Goal: Task Accomplishment & Management: Complete application form

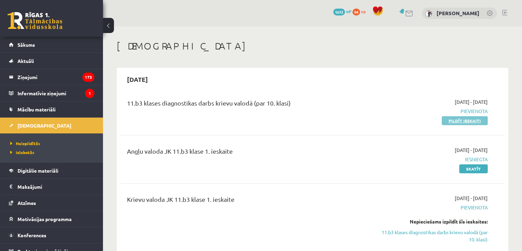
click at [471, 123] on link "Pildīt ieskaiti" at bounding box center [465, 120] width 46 height 9
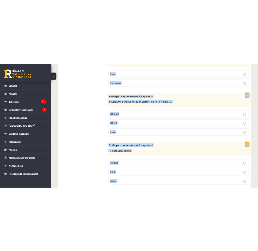
scroll to position [2216, 0]
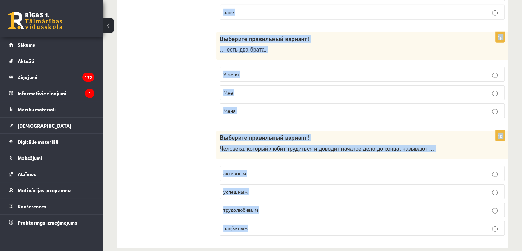
drag, startPoint x: 218, startPoint y: 65, endPoint x: 504, endPoint y: 260, distance: 345.7
copy form "Выберите правильный вариант! Тебе весело …? со мне со мной ко мне 1p Выберите п…"
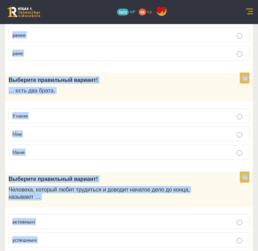
click at [251, 195] on div "1p Выберите правильный вариант! Человека, который любит трудиться и доводит нач…" at bounding box center [129, 235] width 248 height 117
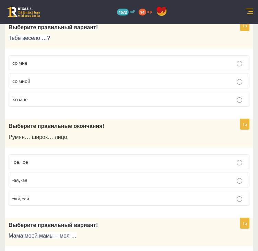
scroll to position [0, 0]
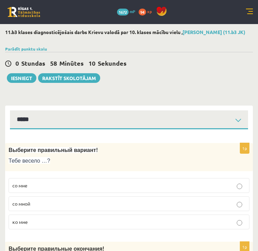
click at [119, 206] on p "со мной" at bounding box center [129, 209] width 234 height 7
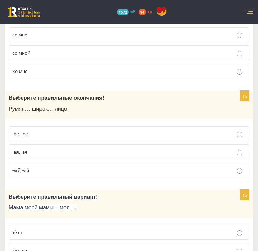
scroll to position [151, 0]
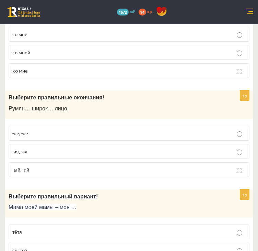
click at [195, 137] on label "-ое, -ое" at bounding box center [129, 139] width 241 height 15
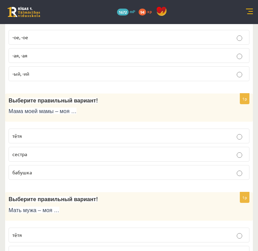
scroll to position [247, 0]
click at [174, 174] on p "бабушка" at bounding box center [129, 177] width 234 height 7
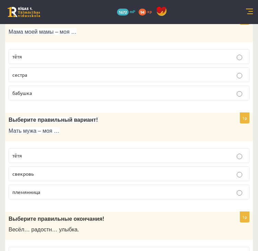
scroll to position [330, 0]
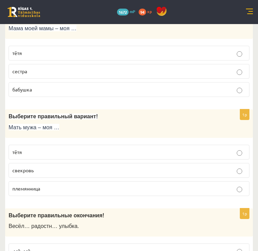
click at [173, 172] on label "свекровь" at bounding box center [129, 176] width 241 height 15
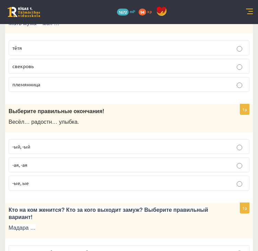
scroll to position [440, 0]
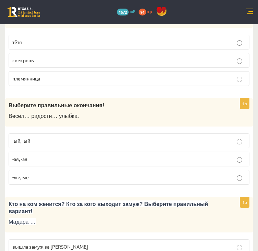
click at [114, 157] on label "-ая, -ая" at bounding box center [129, 164] width 241 height 15
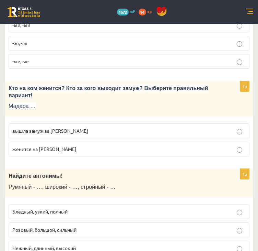
scroll to position [590, 0]
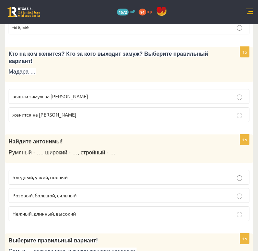
click at [234, 99] on p "вышла замуж за Марка" at bounding box center [129, 102] width 234 height 7
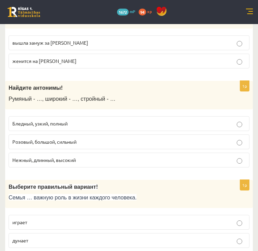
scroll to position [652, 0]
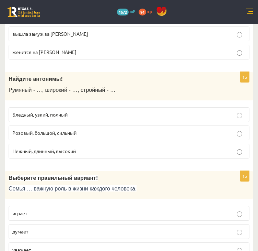
click at [193, 117] on p "Бледный, узкий, полный" at bounding box center [129, 120] width 234 height 7
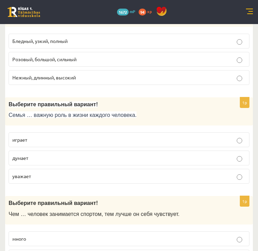
scroll to position [728, 0]
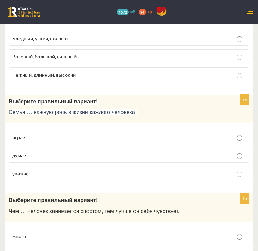
click at [207, 139] on p "играет" at bounding box center [129, 142] width 234 height 7
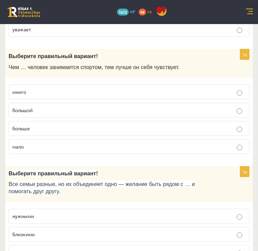
scroll to position [884, 0]
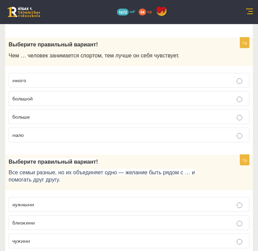
click at [143, 119] on p "больше" at bounding box center [129, 122] width 234 height 7
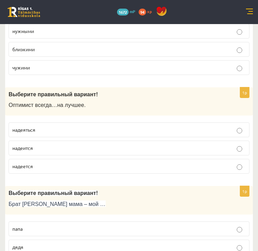
scroll to position [1054, 0]
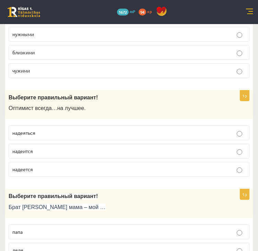
click at [229, 171] on p "надеется" at bounding box center [129, 174] width 234 height 7
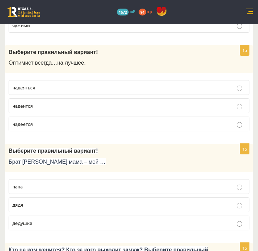
scroll to position [1102, 0]
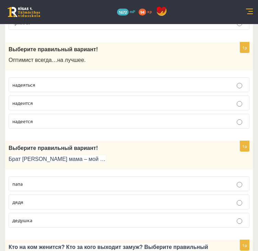
click at [150, 204] on p "дядя" at bounding box center [129, 207] width 234 height 7
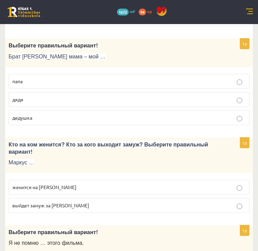
scroll to position [1208, 0]
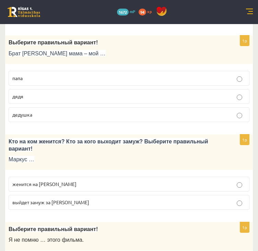
click at [215, 186] on p "женится на Агнии" at bounding box center [129, 189] width 234 height 7
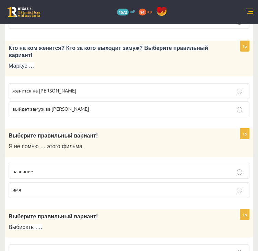
scroll to position [1307, 0]
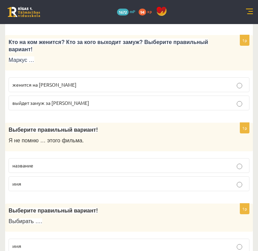
click at [214, 167] on p "название" at bounding box center [129, 170] width 234 height 7
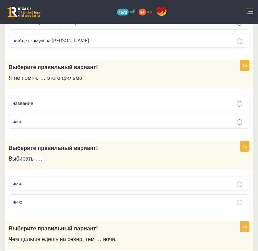
scroll to position [1375, 0]
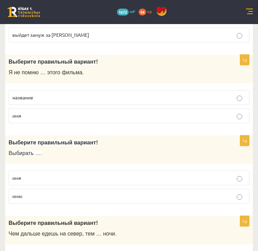
click at [228, 180] on p "имя" at bounding box center [129, 183] width 234 height 7
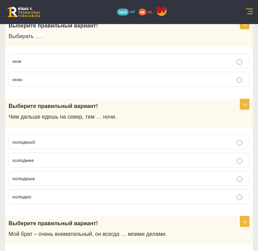
scroll to position [1506, 0]
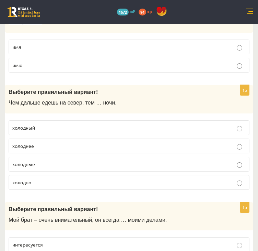
click at [137, 148] on p "холоднее" at bounding box center [129, 151] width 234 height 7
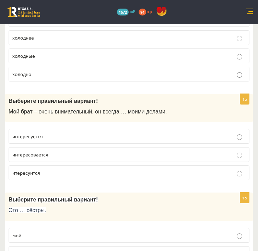
scroll to position [1603, 0]
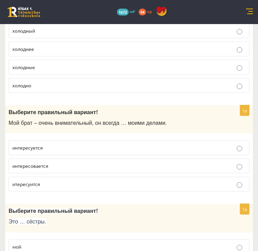
click at [137, 150] on p "интересуется" at bounding box center [129, 153] width 234 height 7
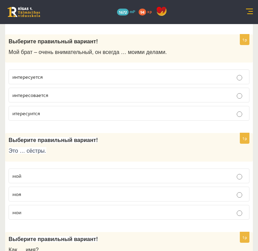
scroll to position [1699, 0]
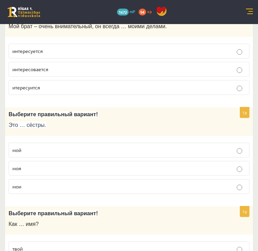
drag, startPoint x: 181, startPoint y: 131, endPoint x: 176, endPoint y: 136, distance: 7.3
click at [176, 145] on fieldset "мой моя мои" at bounding box center [129, 173] width 241 height 57
click at [192, 170] on p "моя" at bounding box center [129, 173] width 234 height 7
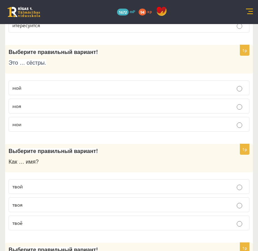
scroll to position [1767, 0]
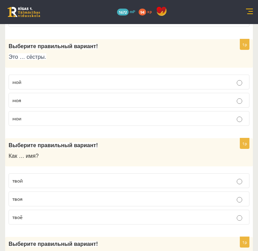
click at [150, 219] on p "твоё" at bounding box center [129, 222] width 234 height 7
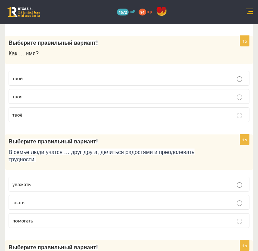
scroll to position [1872, 0]
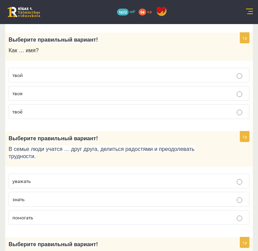
click at [223, 183] on p "уважать" at bounding box center [129, 186] width 234 height 7
drag, startPoint x: 256, startPoint y: 200, endPoint x: 259, endPoint y: 208, distance: 8.5
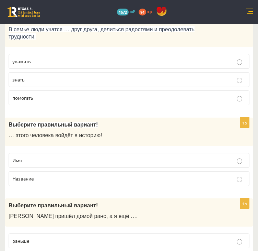
scroll to position [2006, 0]
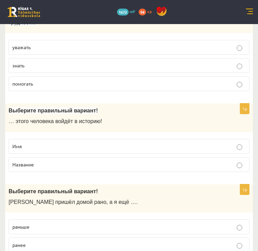
click at [228, 144] on label "Имя" at bounding box center [129, 151] width 241 height 15
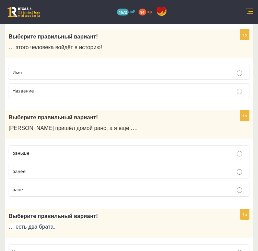
scroll to position [2083, 0]
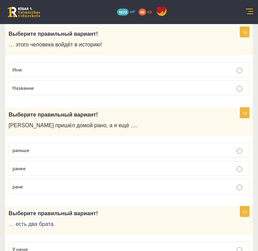
click at [192, 152] on p "раньше" at bounding box center [129, 155] width 234 height 7
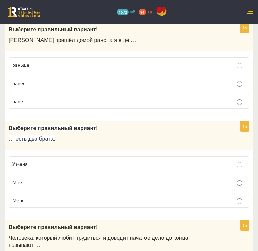
scroll to position [2171, 0]
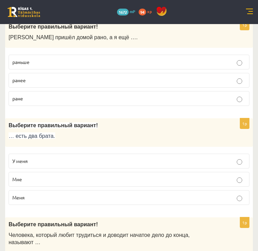
click at [201, 163] on p "У меня" at bounding box center [129, 166] width 234 height 7
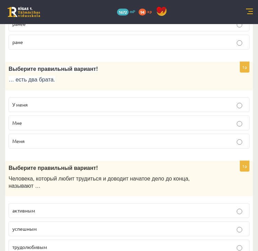
click at [224, 245] on label "трудолюбивым" at bounding box center [129, 252] width 241 height 15
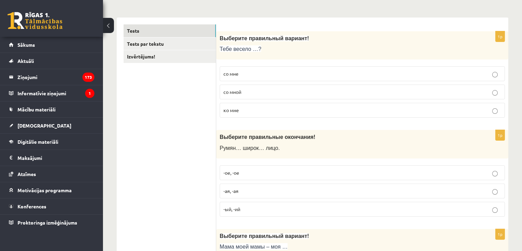
scroll to position [0, 0]
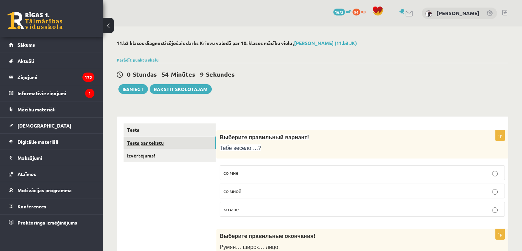
click at [153, 142] on link "Tests par tekstu" at bounding box center [170, 142] width 92 height 13
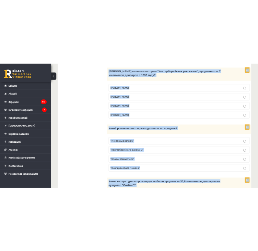
scroll to position [675, 0]
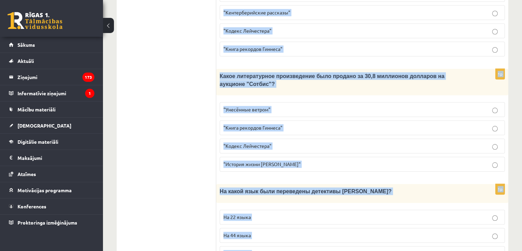
drag, startPoint x: 223, startPoint y: 97, endPoint x: 476, endPoint y: 240, distance: 290.4
copy form "Прочитайте текст «Интересные факты о книгах», выберите правильный вариант! Инте…"
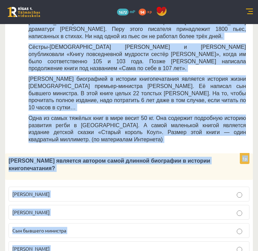
scroll to position [327, 0]
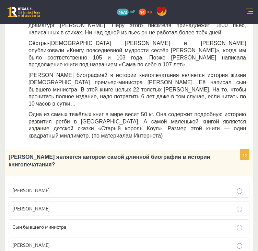
click at [171, 225] on label "Сын бывшего министра" at bounding box center [129, 232] width 241 height 15
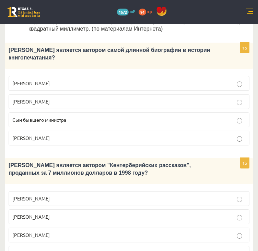
scroll to position [435, 0]
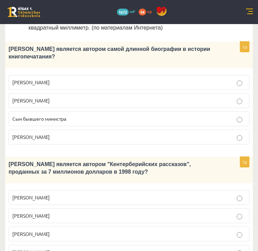
click at [219, 236] on p "Джефри Чосер" at bounding box center [129, 239] width 234 height 7
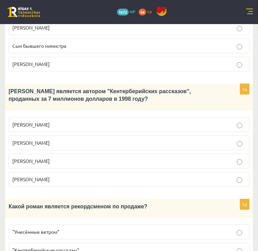
scroll to position [513, 0]
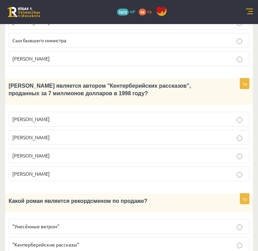
click at [194, 228] on p ""Унесённые ветром"" at bounding box center [129, 231] width 234 height 7
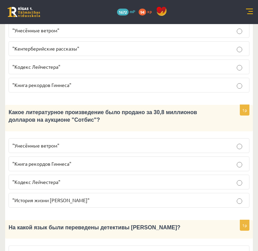
scroll to position [710, 0]
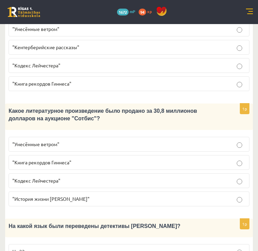
click at [217, 179] on label ""Кодекс Лейчестера"" at bounding box center [129, 186] width 241 height 15
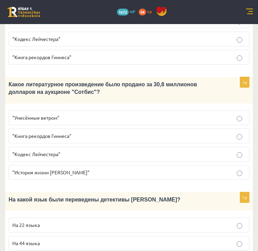
click at [147, 245] on p "На 44 языка" at bounding box center [129, 248] width 234 height 7
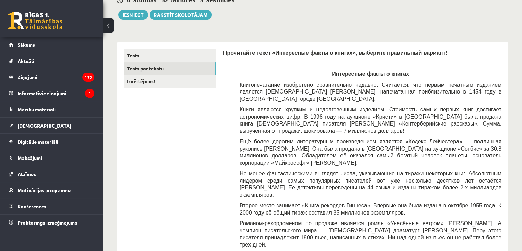
scroll to position [73, 0]
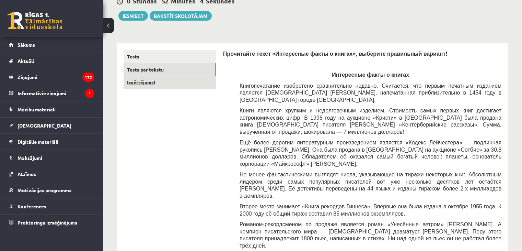
click at [175, 86] on link "Izvērtējums!" at bounding box center [170, 82] width 92 height 13
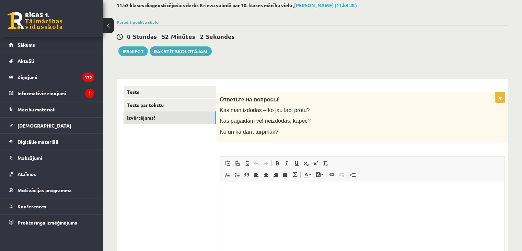
scroll to position [0, 0]
click at [144, 52] on button "Iesniegt" at bounding box center [133, 51] width 30 height 10
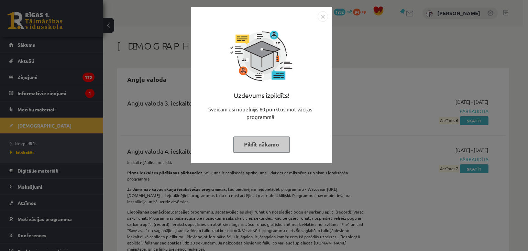
click at [275, 141] on button "Pildīt nākamo" at bounding box center [261, 144] width 56 height 16
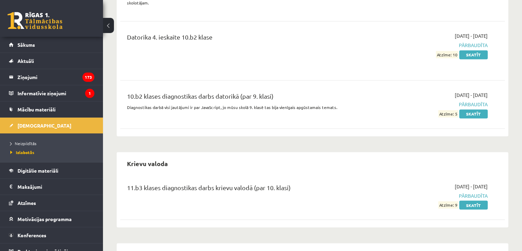
scroll to position [1134, 0]
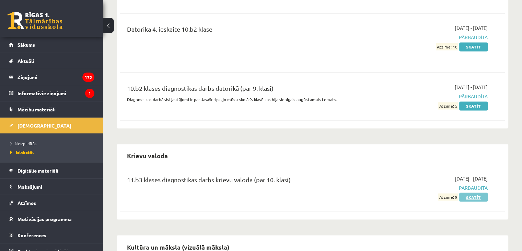
click at [474, 192] on link "Skatīt" at bounding box center [474, 196] width 29 height 9
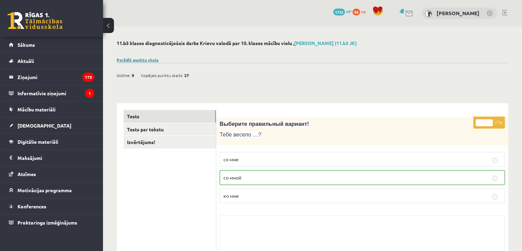
click at [148, 57] on div "Parādīt punktu skalu Atzīme No Līdz 1 0 5 2 6 8 3 9 11 4 12 14 5 15 17 6 18 20 …" at bounding box center [313, 60] width 392 height 6
click at [150, 61] on link "Parādīt punktu skalu" at bounding box center [138, 59] width 42 height 5
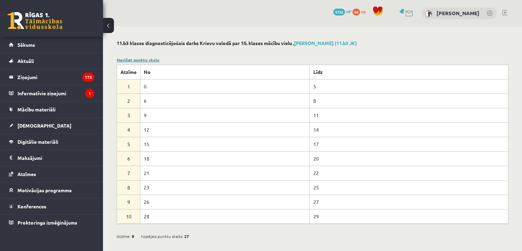
click at [150, 61] on link "Noslēpt punktu skalu" at bounding box center [138, 59] width 43 height 5
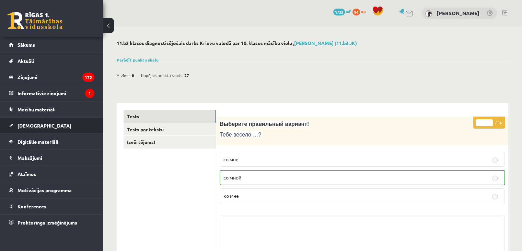
click at [48, 123] on link "[DEMOGRAPHIC_DATA]" at bounding box center [52, 125] width 86 height 16
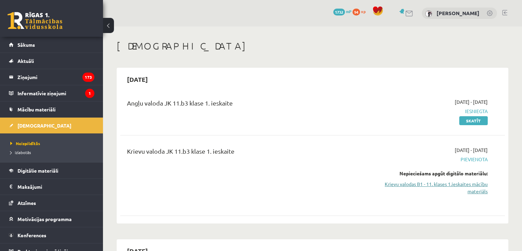
click at [422, 183] on link "Krievu valodas B1 - 11. klases 1.ieskaites mācību materiāls" at bounding box center [431, 187] width 113 height 14
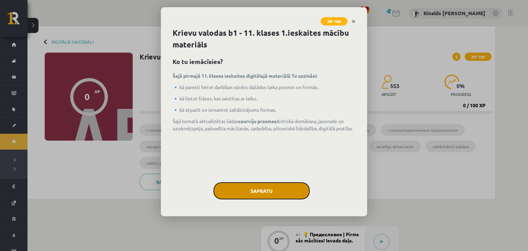
click at [271, 184] on button "Sapratu" at bounding box center [261, 190] width 96 height 17
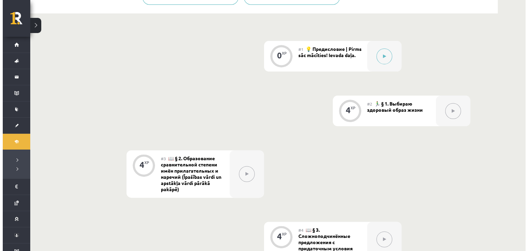
scroll to position [182, 0]
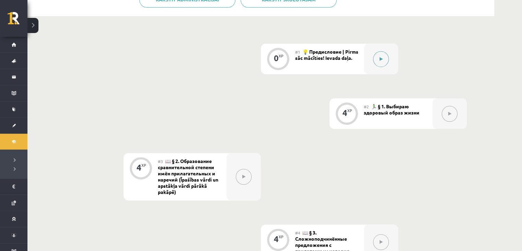
click at [383, 61] on button at bounding box center [381, 59] width 16 height 16
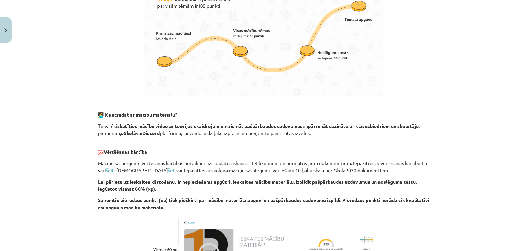
scroll to position [450, 0]
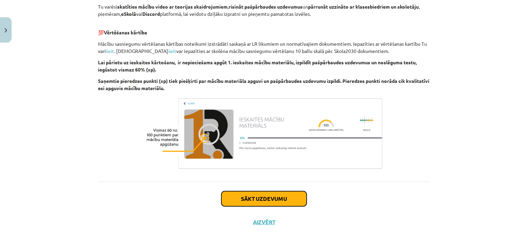
click at [276, 197] on button "Sākt uzdevumu" at bounding box center [263, 198] width 85 height 15
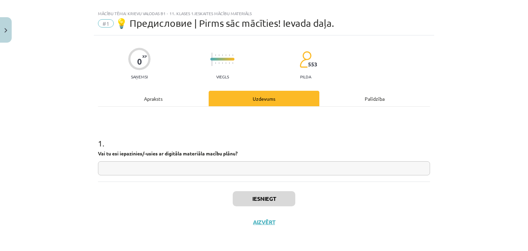
scroll to position [10, 0]
click at [254, 163] on input "text" at bounding box center [264, 168] width 332 height 14
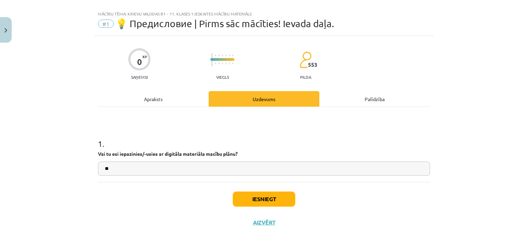
type input "**"
click at [258, 199] on button "Iesniegt" at bounding box center [264, 198] width 63 height 15
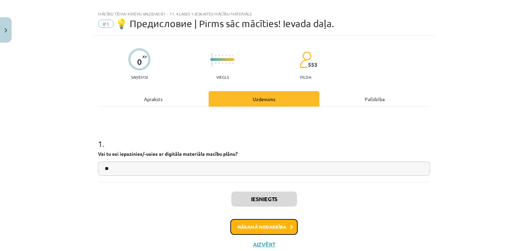
click at [263, 228] on button "Nākamā nodarbība" at bounding box center [263, 227] width 67 height 16
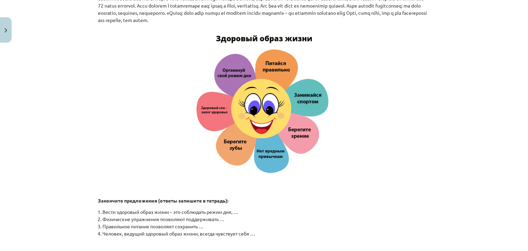
scroll to position [1103, 0]
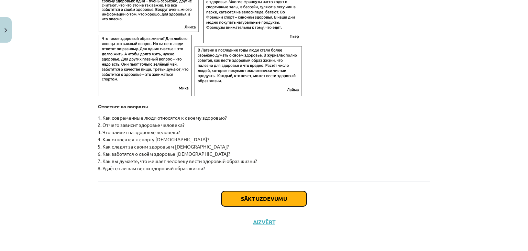
click at [284, 197] on button "Sākt uzdevumu" at bounding box center [263, 198] width 85 height 15
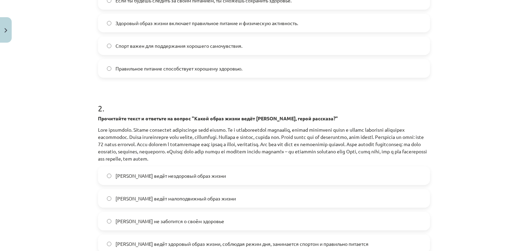
scroll to position [262, 0]
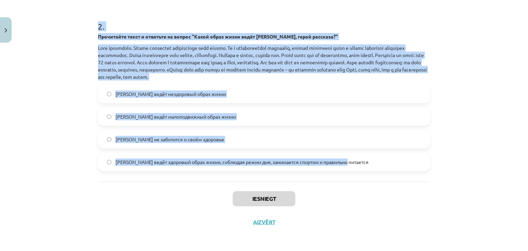
drag, startPoint x: 80, startPoint y: 137, endPoint x: 362, endPoint y: 180, distance: 284.9
click at [362, 180] on div "Mācību tēma: Krievu valodas b1 - 11. klases 1.ieskaites mācību materiāls #2 🏃‍♂…" at bounding box center [264, 125] width 528 height 251
copy form "8 . Lorem ip dolorsita consectetur adipisci elitsedd eiusmodtemporincid utlabor…"
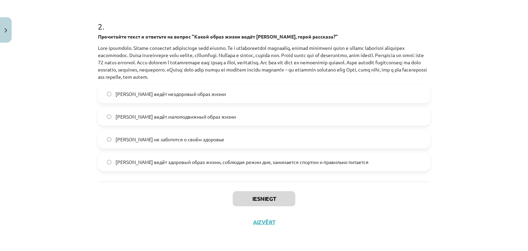
click at [125, 206] on div "Iesniegt Aizvērt" at bounding box center [264, 205] width 332 height 48
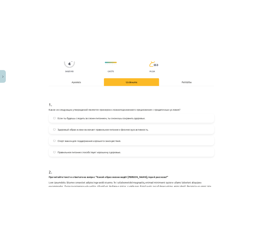
scroll to position [66, 0]
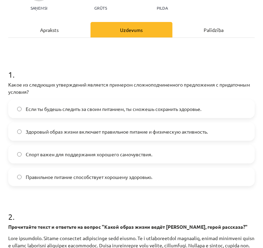
click at [150, 121] on div "Если ты будешь следить за своим питанием, ты сможешь сохранить здоровье. Здоров…" at bounding box center [131, 143] width 247 height 87
click at [156, 109] on span "Если ты будешь следить за своим питанием, ты сможешь сохранить здоровье." at bounding box center [114, 108] width 176 height 7
drag, startPoint x: 258, startPoint y: 99, endPoint x: 258, endPoint y: 119, distance: 20.3
click at [258, 119] on div "Mācību tēma: Krievu valodas b1 - 11. klases 1.ieskaites mācību materiāls #2 🏃‍♂…" at bounding box center [131, 124] width 263 height 248
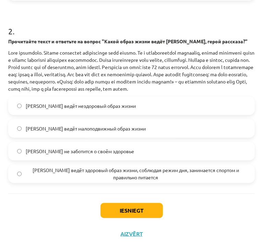
scroll to position [252, 0]
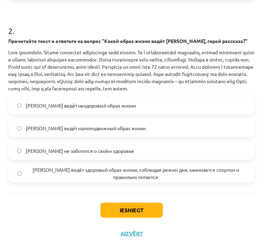
click at [193, 172] on label "[PERSON_NAME] ведёт здоровый образ жизни, соблюдая режим дня, занимается спорто…" at bounding box center [132, 173] width 246 height 17
click at [152, 218] on button "Iesniegt" at bounding box center [132, 210] width 63 height 15
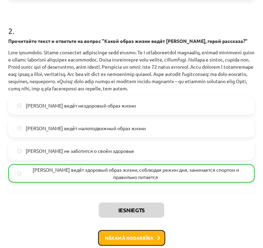
click at [148, 239] on button "Nākamā nodarbība" at bounding box center [131, 238] width 67 height 16
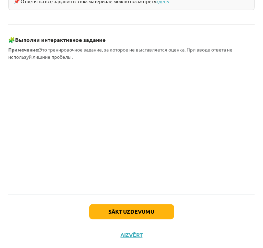
scroll to position [644, 0]
click at [159, 204] on button "Sākt uzdevumu" at bounding box center [131, 211] width 85 height 15
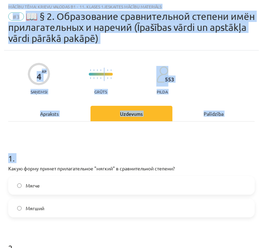
scroll to position [175, 0]
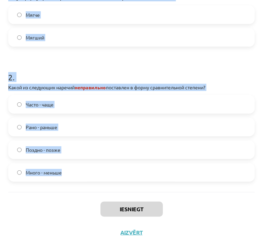
drag, startPoint x: 5, startPoint y: 167, endPoint x: 212, endPoint y: 190, distance: 208.1
click at [212, 190] on div "4 XP Saņemsi Grūts 553 pilda Apraksts Uzdevums Palīdzība 1 . Какую форму примет…" at bounding box center [131, 62] width 255 height 364
copy form "Какую форму примет прилагательное "мягкий" в сравнительной степени? Мягче Мягши…"
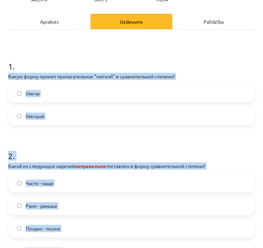
scroll to position [96, 0]
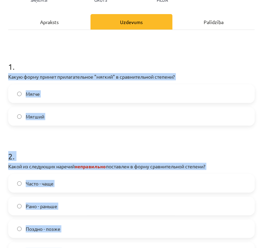
click at [182, 142] on h1 "2 ." at bounding box center [131, 149] width 247 height 21
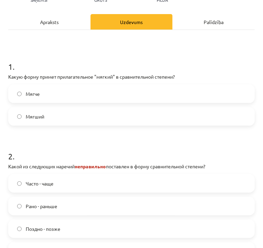
click at [153, 93] on label "Мягче" at bounding box center [132, 93] width 246 height 17
drag, startPoint x: 258, startPoint y: 97, endPoint x: 258, endPoint y: 124, distance: 27.5
click at [258, 124] on div "Mācību tēma: Krievu valodas b1 - 11. klases 1.ieskaites mācību materiāls #3 📖 §…" at bounding box center [131, 124] width 263 height 248
click at [227, 135] on form "1 . Какую форму примет прилагательное "мягкий" в сравнительной степени? Мягче М…" at bounding box center [131, 155] width 247 height 211
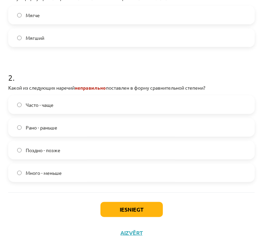
scroll to position [175, 0]
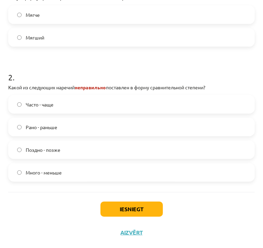
click at [123, 171] on label "Много - меньше" at bounding box center [132, 172] width 246 height 17
click at [128, 216] on button "Iesniegt" at bounding box center [132, 209] width 63 height 15
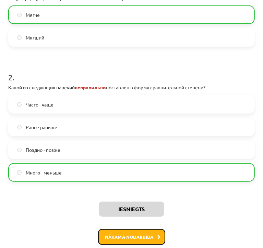
click at [134, 231] on button "Nākamā nodarbība" at bounding box center [131, 237] width 67 height 16
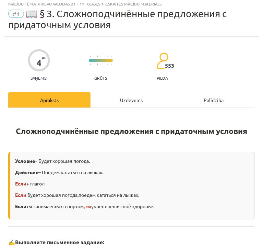
scroll to position [4, 0]
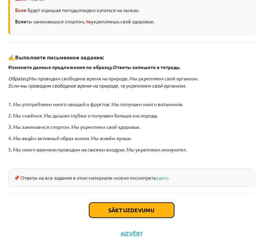
click at [139, 209] on button "Sākt uzdevumu" at bounding box center [131, 210] width 85 height 15
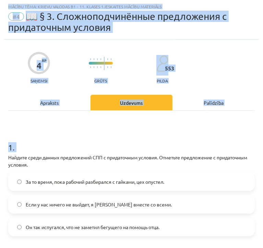
scroll to position [179, 0]
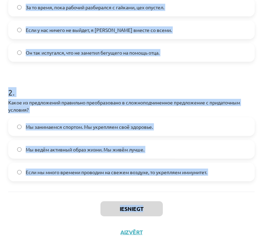
drag, startPoint x: 6, startPoint y: 153, endPoint x: 256, endPoint y: 196, distance: 253.4
click at [256, 196] on div "Mācību tēma: Krievu valodas b1 - 11. klases 1.ieskaites mācību materiāls #4 📖 §…" at bounding box center [131, 124] width 263 height 248
copy div "Найдите среди данных предложений СПП с придаточным условия. Отметьте предложени…"
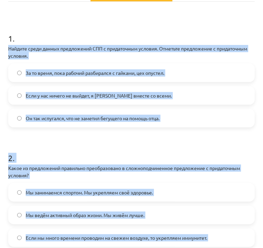
scroll to position [113, 0]
click at [241, 140] on form "1 . Найдите среди данных предложений СПП с придаточным условия. Отметьте предло…" at bounding box center [131, 134] width 247 height 225
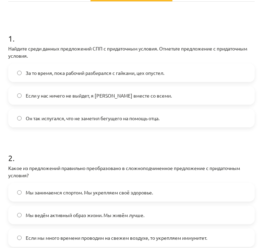
click at [135, 99] on label "Если у нас ничего не выйдет, я [PERSON_NAME] вместе со всеми." at bounding box center [132, 95] width 246 height 17
drag, startPoint x: 256, startPoint y: 124, endPoint x: 256, endPoint y: 133, distance: 9.3
click at [256, 133] on div "Mācību tēma: Krievu valodas b1 - 11. klases 1.ieskaites mācību materiāls #4 📖 §…" at bounding box center [131, 124] width 263 height 248
click at [201, 146] on h1 "2 ." at bounding box center [131, 151] width 247 height 21
click at [135, 243] on label "Если мы много времени проводим на свежем воздухе, то укрепляем иммунитет." at bounding box center [132, 237] width 246 height 17
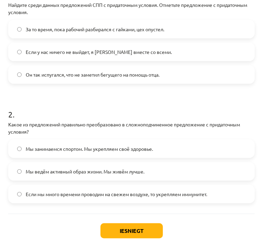
scroll to position [161, 0]
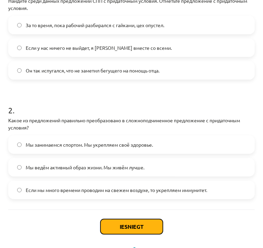
click at [139, 224] on button "Iesniegt" at bounding box center [132, 226] width 63 height 15
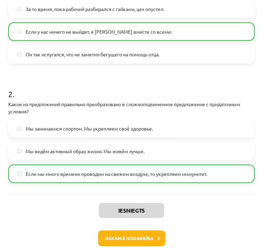
scroll to position [184, 0]
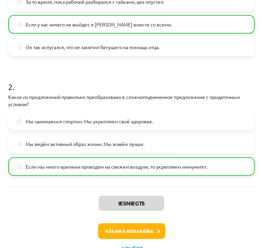
click at [123, 239] on div "Iesniegts Nākamā nodarbība Aizvērt" at bounding box center [131, 221] width 247 height 70
click at [125, 235] on button "Nākamā nodarbība" at bounding box center [131, 231] width 67 height 16
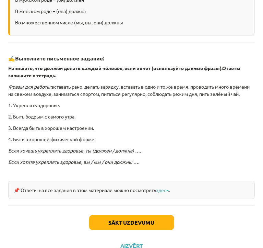
scroll to position [179, 0]
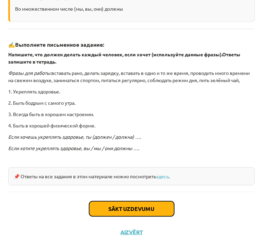
click at [135, 210] on button "Sākt uzdevumu" at bounding box center [131, 208] width 85 height 15
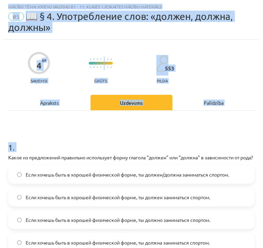
scroll to position [217, 0]
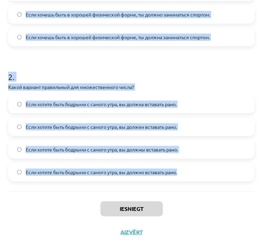
drag, startPoint x: 4, startPoint y: 154, endPoint x: 203, endPoint y: 167, distance: 198.9
click at [203, 167] on div "4 XP Saņemsi Grūts 553 pilda Apraksts Uzdevums Palīdzība 1 . Какое из предложен…" at bounding box center [131, 39] width 255 height 410
copy form "Lorem ip dolorsitame consectet adipiscing elits doeiusm "tempor" inc "utlabo" e…"
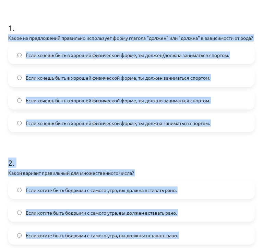
scroll to position [123, 0]
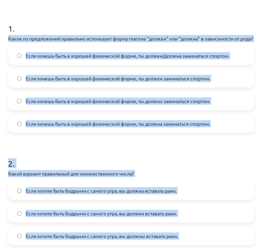
click at [229, 167] on h1 "2 ." at bounding box center [131, 157] width 247 height 21
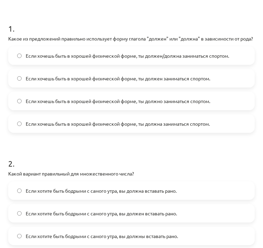
click at [150, 64] on label "Если хочешь быть в хорошей физической форме, ты должен/должна заниматься спорто…" at bounding box center [132, 55] width 246 height 17
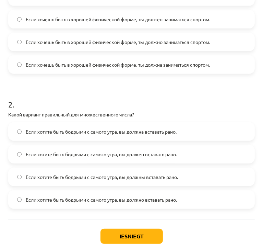
scroll to position [183, 0]
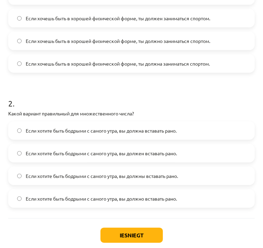
click at [114, 180] on span "Если хотите быть бодрыми с самого утра, вы должны вставать рано." at bounding box center [102, 175] width 152 height 7
click at [141, 240] on button "Iesniegt" at bounding box center [132, 235] width 63 height 15
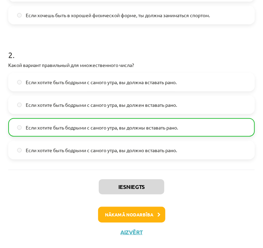
scroll to position [238, 0]
click at [141, 212] on button "Nākamā nodarbība" at bounding box center [131, 215] width 67 height 16
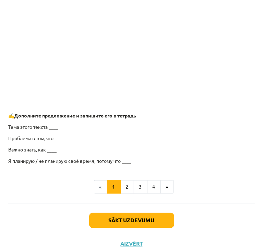
scroll to position [559, 0]
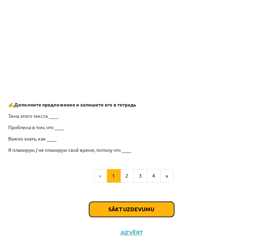
click at [125, 213] on button "Sākt uzdevumu" at bounding box center [131, 209] width 85 height 15
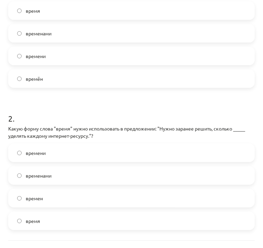
scroll to position [213, 0]
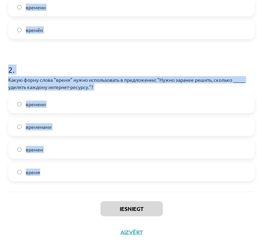
drag, startPoint x: 7, startPoint y: 146, endPoint x: 168, endPoint y: 185, distance: 165.2
click at [168, 185] on div "4 XP Saņemsi Grūts 553 pilda Apraksts Uzdevums Palīdzība 1 . Какую форму слова …" at bounding box center [131, 32] width 255 height 424
copy form "Какую форму слова "время" нужно использовать в следующем предложении: "Они всег…"
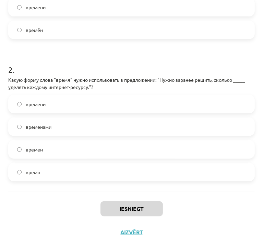
click at [248, 201] on div "Iesniegt Aizvērt" at bounding box center [131, 216] width 247 height 48
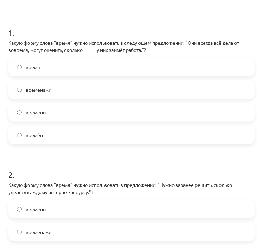
scroll to position [107, 0]
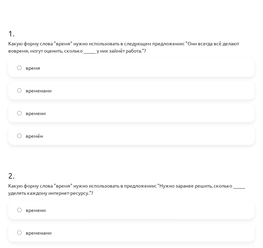
click at [212, 115] on label "времени" at bounding box center [132, 112] width 246 height 17
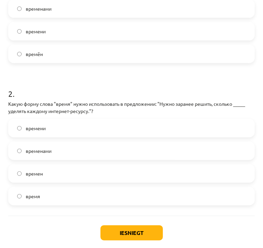
scroll to position [191, 0]
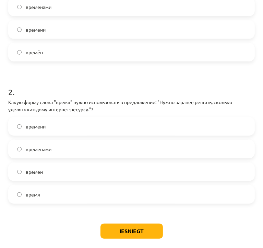
click at [101, 122] on label "времени" at bounding box center [132, 126] width 246 height 17
click at [120, 225] on button "Iesniegt" at bounding box center [132, 231] width 63 height 15
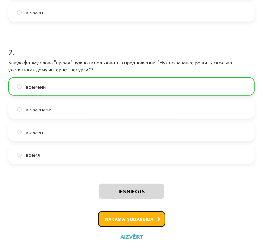
click at [152, 223] on button "Nākamā nodarbība" at bounding box center [131, 219] width 67 height 16
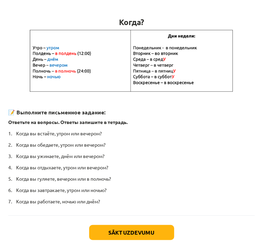
scroll to position [128, 0]
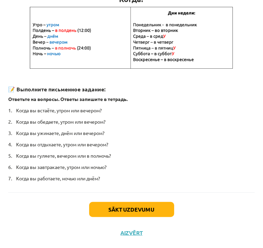
click at [144, 200] on div "Sākt uzdevumu Aizvērt" at bounding box center [131, 216] width 247 height 48
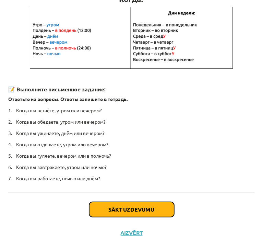
click at [144, 207] on button "Sākt uzdevumu" at bounding box center [131, 209] width 85 height 15
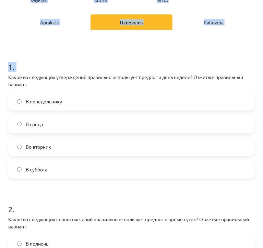
scroll to position [213, 0]
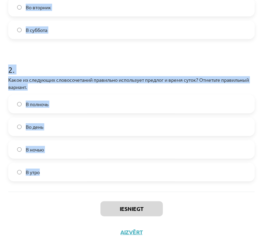
drag, startPoint x: 5, startPoint y: 146, endPoint x: 159, endPoint y: 166, distance: 155.8
click at [159, 166] on div "4 XP Saņemsi Grūts 553 pilda Apraksts Uzdevums Palīdzība 1 . Какое из следующих…" at bounding box center [131, 32] width 255 height 424
copy form "Какое из следующих утверждений правильно использует предлог и день недели? Отме…"
click at [181, 68] on h1 "2 ." at bounding box center [131, 63] width 247 height 21
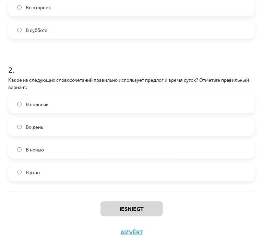
click at [154, 11] on label "Во вторник" at bounding box center [132, 7] width 246 height 17
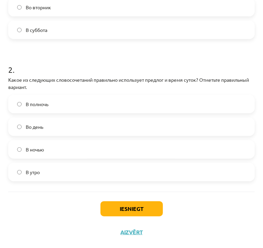
click at [69, 112] on label "В полночь" at bounding box center [132, 103] width 246 height 17
click at [123, 211] on button "Iesniegt" at bounding box center [132, 208] width 63 height 15
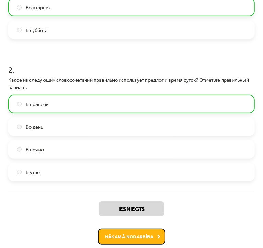
click at [136, 241] on button "Nākamā nodarbība" at bounding box center [131, 237] width 67 height 16
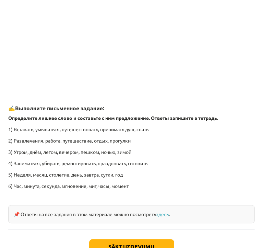
scroll to position [929, 0]
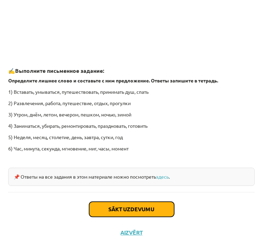
click at [148, 206] on button "Sākt uzdevumu" at bounding box center [131, 209] width 85 height 15
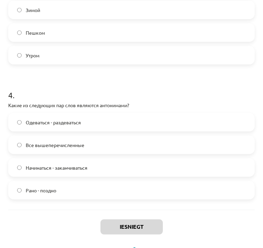
scroll to position [460, 0]
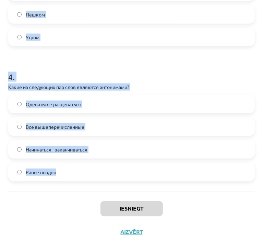
drag, startPoint x: 5, startPoint y: 145, endPoint x: 181, endPoint y: 172, distance: 178.0
copy form "Какое из следующих слов является лишним в ряду: "Вставать, умываться, путешеств…"
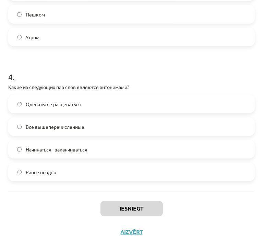
click at [244, 195] on div "Iesniegt Aizvērt" at bounding box center [131, 216] width 247 height 48
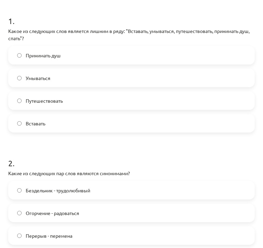
scroll to position [124, 0]
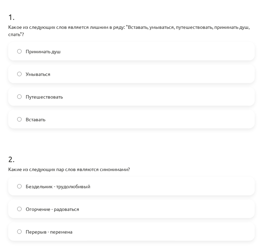
click at [161, 79] on label "Умываться" at bounding box center [132, 73] width 246 height 17
click at [161, 95] on label "Путешествовать" at bounding box center [132, 96] width 246 height 17
click at [257, 89] on div "Mācību tēma: Krievu valodas b1 - 11. klases 1.ieskaites mācību materiāls #8 ⏰ §…" at bounding box center [131, 124] width 263 height 248
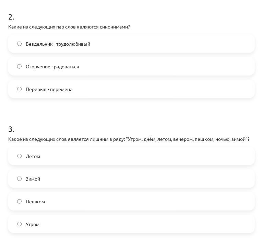
scroll to position [270, 0]
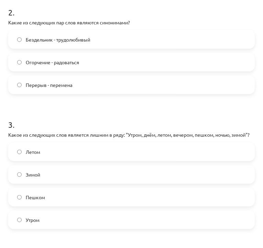
click at [205, 90] on label "Перерыв - перемена" at bounding box center [132, 84] width 246 height 17
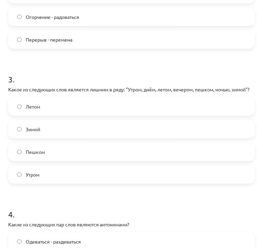
scroll to position [321, 0]
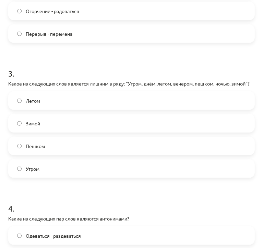
click at [202, 155] on label "Пешком" at bounding box center [132, 145] width 246 height 17
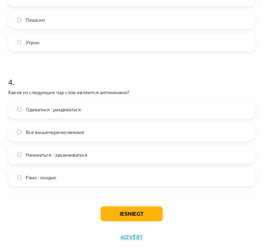
scroll to position [449, 0]
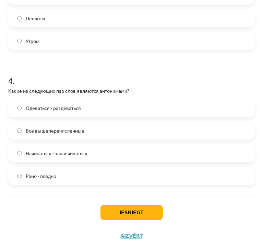
click at [121, 136] on label "Все вышеперечисленные" at bounding box center [132, 130] width 246 height 17
click at [133, 218] on button "Iesniegt" at bounding box center [132, 212] width 63 height 15
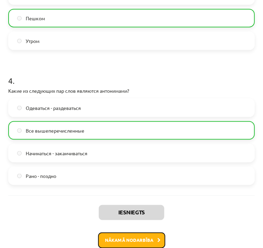
click at [145, 242] on button "Nākamā nodarbība" at bounding box center [131, 241] width 67 height 16
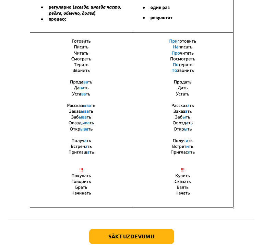
scroll to position [482, 0]
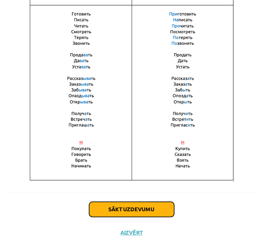
click at [143, 210] on button "Sākt uzdevumu" at bounding box center [131, 209] width 85 height 15
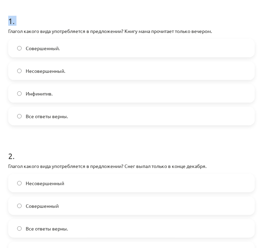
scroll to position [479, 0]
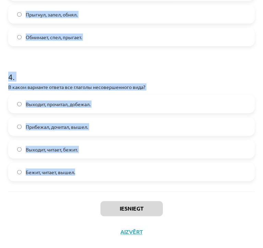
drag, startPoint x: 8, startPoint y: 158, endPoint x: 179, endPoint y: 178, distance: 171.9
copy form "Loremi dolors amet consecteturad e seddoeiusmo? Tempo inci utlaboree dolore mag…"
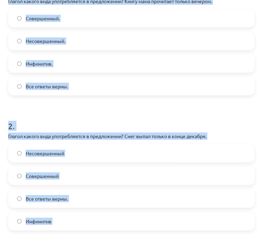
scroll to position [157, 0]
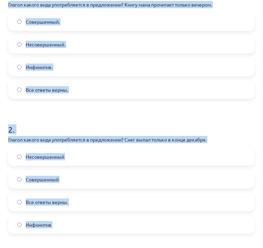
click at [218, 106] on form "1 . Глагол какого вида употребляется в предложении? Книгу мама прочитает только…" at bounding box center [131, 241] width 247 height 526
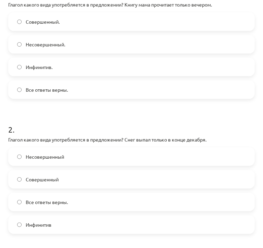
click at [155, 21] on label "Совершенный." at bounding box center [132, 21] width 246 height 17
click at [126, 181] on label "Совершенный" at bounding box center [132, 179] width 246 height 17
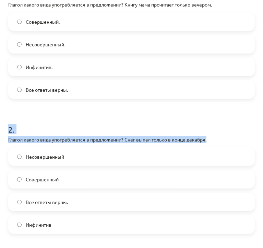
drag, startPoint x: 258, startPoint y: 90, endPoint x: 258, endPoint y: 142, distance: 52.5
click at [258, 142] on div "Mācību tēma: Krievu valodas b1 - 11. klases 1.ieskaites mācību materiāls #9 📖 §…" at bounding box center [131, 124] width 263 height 248
click at [250, 118] on div "4 XP Saņemsi Grūts 553 pilda Apraksts Uzdevums Palīdzība 1 . Глагол какого вида…" at bounding box center [131, 227] width 255 height 680
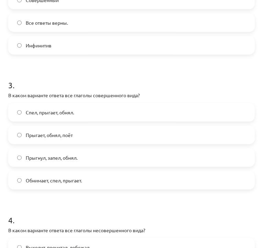
scroll to position [341, 0]
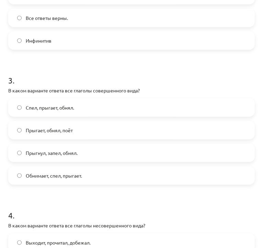
click at [223, 149] on label "Прыгнул, запел, обнял." at bounding box center [132, 152] width 246 height 17
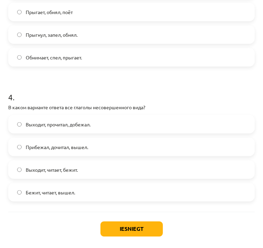
scroll to position [465, 0]
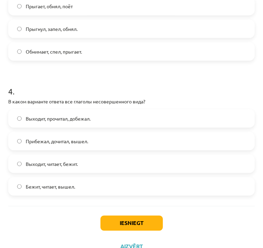
click at [105, 168] on label "Выходит, читает, бежит." at bounding box center [132, 163] width 246 height 17
click at [129, 220] on button "Iesniegt" at bounding box center [132, 223] width 63 height 15
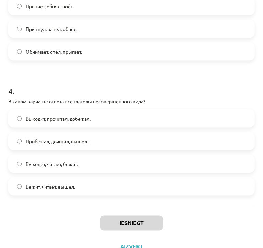
scroll to position [479, 0]
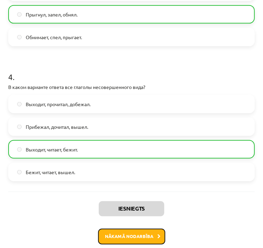
click at [159, 231] on button "Nākamā nodarbība" at bounding box center [131, 237] width 67 height 16
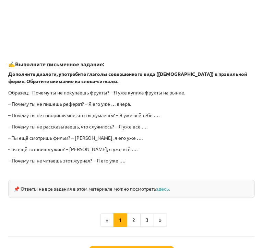
scroll to position [642, 0]
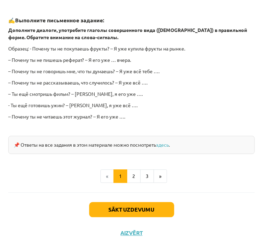
click at [111, 216] on div "Sākt uzdevumu Aizvērt" at bounding box center [131, 217] width 247 height 48
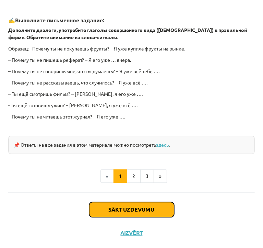
click at [111, 212] on button "Sākt uzdevumu" at bounding box center [131, 209] width 85 height 15
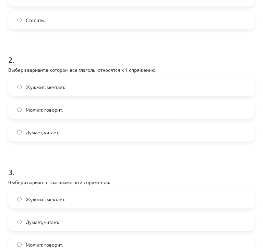
scroll to position [389, 0]
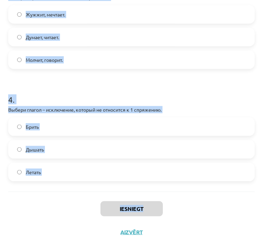
drag, startPoint x: 5, startPoint y: 159, endPoint x: 157, endPoint y: 196, distance: 156.4
copy div "Выбери глагол – исключение, который не относится ко 2 спряжению. Ходить. Чинить…"
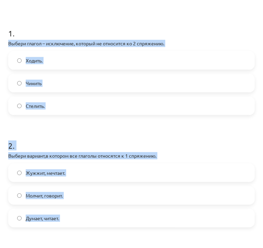
scroll to position [117, 0]
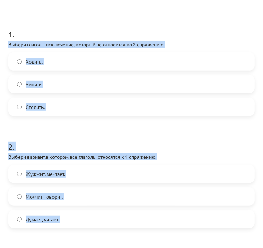
click at [216, 62] on label "Ходить." at bounding box center [132, 61] width 246 height 17
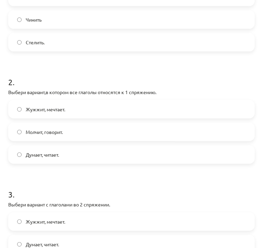
scroll to position [182, 0]
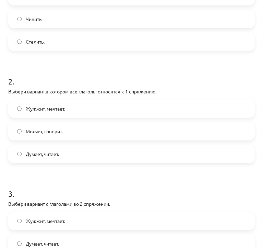
click at [134, 151] on label "Думает, читает." at bounding box center [132, 153] width 246 height 17
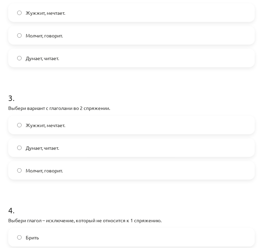
scroll to position [280, 0]
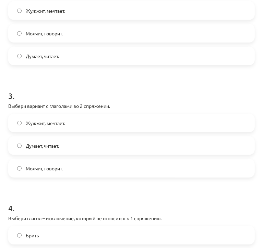
click at [109, 168] on label "Молчит, говорит." at bounding box center [132, 168] width 246 height 17
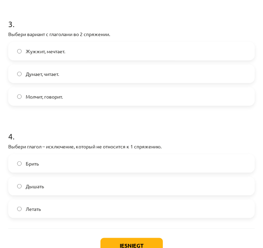
scroll to position [353, 0]
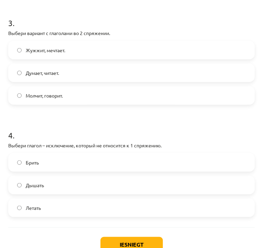
click at [223, 162] on label "Брить" at bounding box center [132, 162] width 246 height 17
click at [151, 243] on button "Iesniegt" at bounding box center [132, 244] width 63 height 15
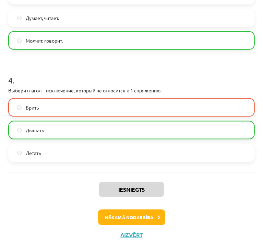
scroll to position [410, 0]
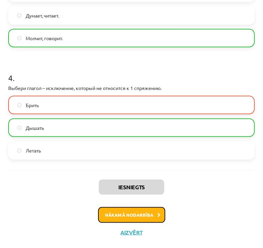
click at [143, 209] on button "Nākamā nodarbība" at bounding box center [131, 215] width 67 height 16
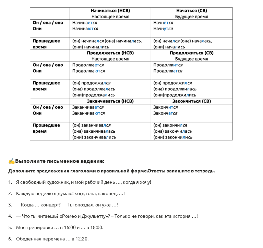
scroll to position [347, 0]
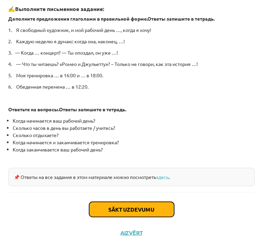
click at [147, 205] on button "Sākt uzdevumu" at bounding box center [131, 209] width 85 height 15
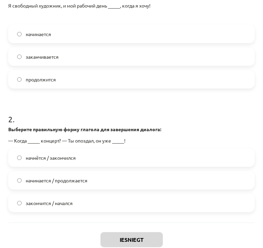
scroll to position [209, 0]
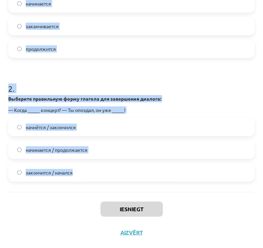
drag, startPoint x: 1, startPoint y: 167, endPoint x: 128, endPoint y: 179, distance: 127.6
click at [128, 179] on div "Mācību tēma: Krievu valodas b1 - 11. klases 1.ieskaites mācību materiāls #11 📖 …" at bounding box center [131, 124] width 263 height 248
copy form "Выберите правильную форму глагола для завершения предложения: Я свободный худож…"
click at [186, 82] on h1 "2 ." at bounding box center [131, 82] width 247 height 21
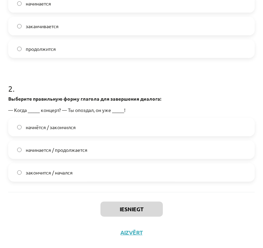
click at [101, 24] on label "заканчивается" at bounding box center [132, 26] width 246 height 17
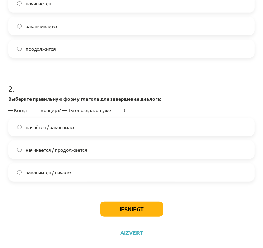
click at [104, 129] on label "начнётся / закончился" at bounding box center [132, 126] width 246 height 17
click at [122, 202] on button "Iesniegt" at bounding box center [132, 209] width 63 height 15
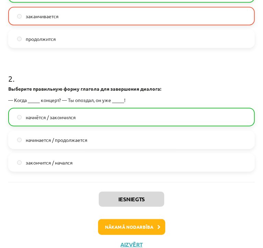
scroll to position [231, 0]
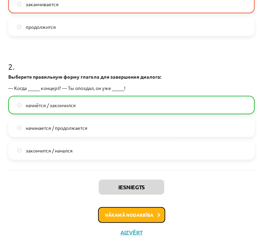
click at [140, 219] on button "Nākamā nodarbība" at bounding box center [131, 215] width 67 height 16
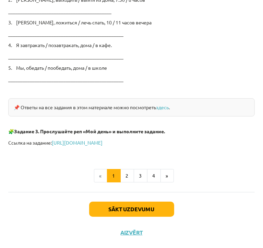
scroll to position [1156, 0]
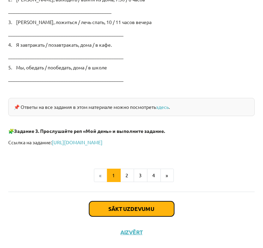
click at [148, 208] on button "Sākt uzdevumu" at bounding box center [131, 208] width 85 height 15
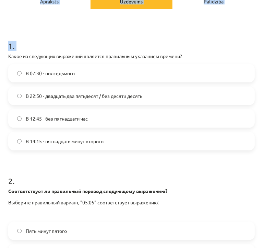
scroll to position [198, 0]
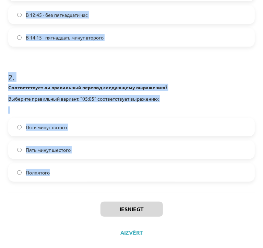
drag, startPoint x: 1, startPoint y: 56, endPoint x: 163, endPoint y: 180, distance: 204.0
click at [163, 180] on div "Mācību tēma: Krievu valodas b1 - 11. klases 1.ieskaites mācību materiāls #12 ⏰ …" at bounding box center [131, 124] width 263 height 248
click at [176, 66] on h1 "2 ." at bounding box center [131, 70] width 247 height 21
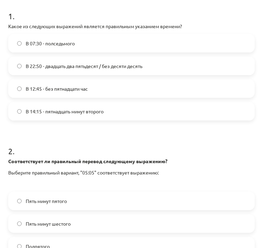
scroll to position [127, 0]
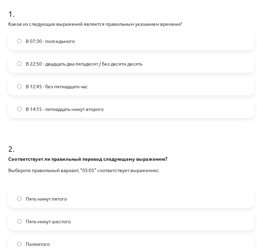
click at [190, 59] on label "В 22:50 - двадцать два пятьдесят / без десяти десять" at bounding box center [132, 63] width 246 height 17
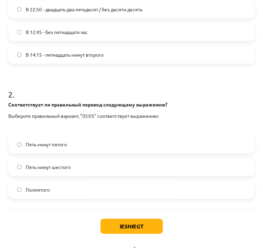
scroll to position [198, 0]
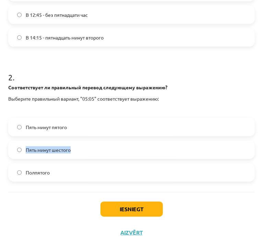
drag, startPoint x: 118, startPoint y: 128, endPoint x: 102, endPoint y: 156, distance: 32.0
click at [102, 156] on div "Пять минут пятого Пять минут шестого Полпятого" at bounding box center [131, 150] width 247 height 64
click at [103, 124] on label "Пять минут пятого" at bounding box center [132, 126] width 246 height 17
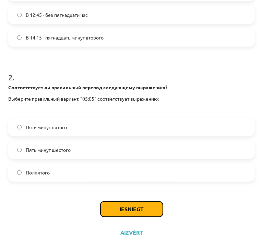
click at [125, 207] on button "Iesniegt" at bounding box center [132, 209] width 63 height 15
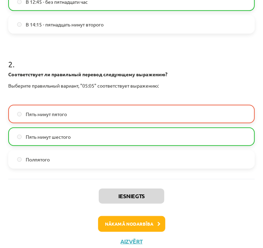
scroll to position [212, 0]
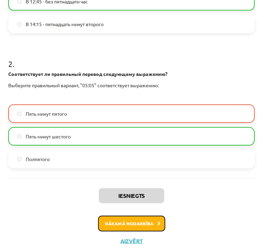
click at [125, 224] on button "Nākamā nodarbība" at bounding box center [131, 224] width 67 height 16
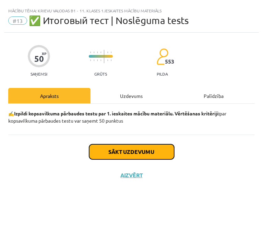
click at [133, 152] on button "Sākt uzdevumu" at bounding box center [131, 151] width 85 height 15
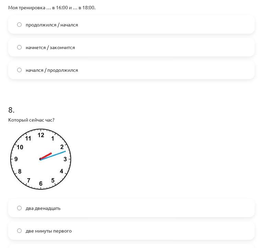
scroll to position [1326, 0]
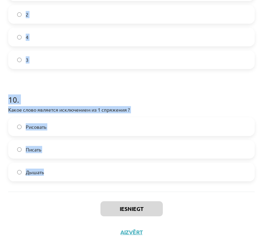
drag, startPoint x: 6, startPoint y: 152, endPoint x: 179, endPoint y: 179, distance: 175.2
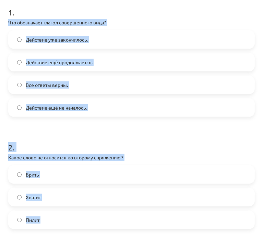
scroll to position [130, 0]
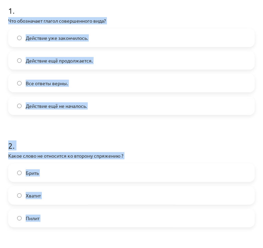
click at [173, 131] on h1 "2 ." at bounding box center [131, 139] width 247 height 21
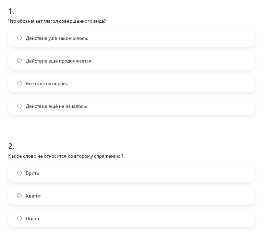
click at [138, 32] on label "Действие уже закончилось." at bounding box center [132, 37] width 246 height 17
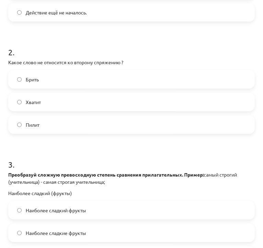
scroll to position [225, 0]
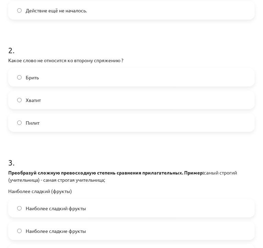
click at [106, 100] on label "Хватит" at bounding box center [132, 99] width 246 height 17
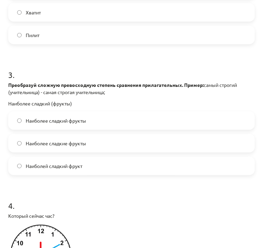
scroll to position [320, 0]
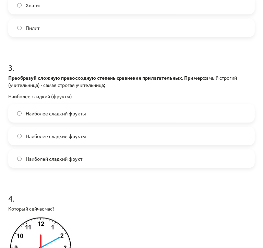
click at [113, 139] on label "Наиболее сладкие фрукты" at bounding box center [132, 135] width 246 height 17
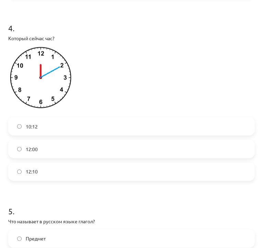
scroll to position [492, 0]
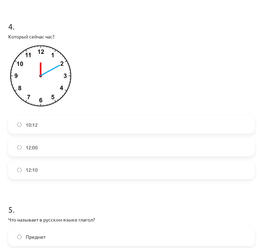
click at [137, 169] on label "12:10" at bounding box center [132, 169] width 246 height 17
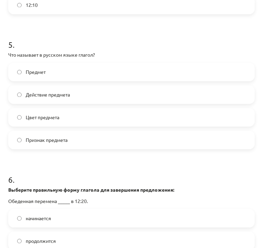
scroll to position [655, 0]
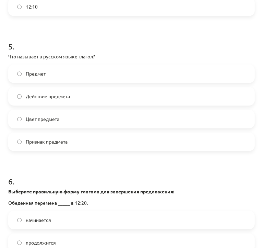
click at [174, 98] on label "Действие предмета" at bounding box center [132, 96] width 246 height 17
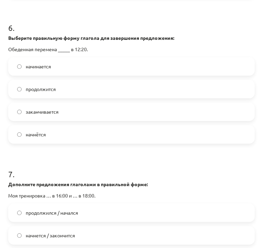
scroll to position [820, 0]
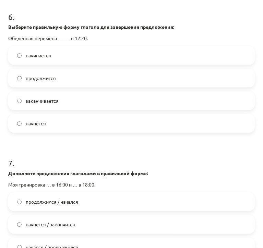
click at [85, 60] on label "начинается" at bounding box center [132, 55] width 246 height 17
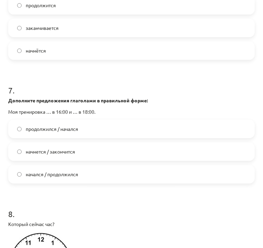
scroll to position [900, 0]
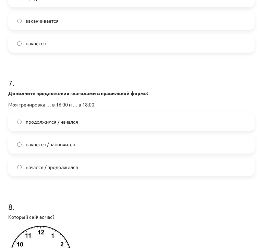
click at [110, 147] on label "начнется / закончится" at bounding box center [132, 144] width 246 height 17
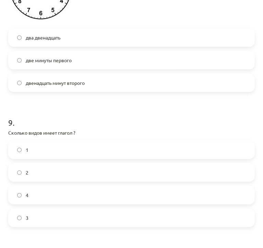
scroll to position [1168, 0]
click at [101, 170] on label "2" at bounding box center [132, 172] width 246 height 17
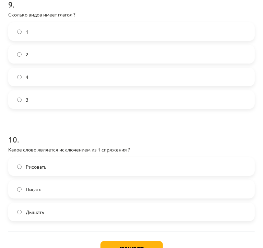
scroll to position [1326, 0]
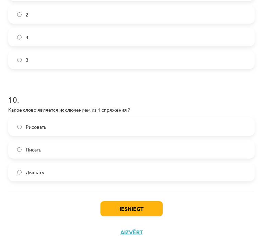
click at [124, 167] on label "Дышать" at bounding box center [132, 171] width 246 height 17
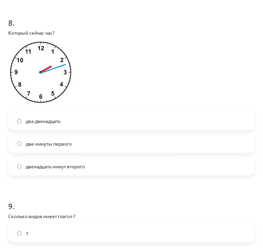
scroll to position [1083, 0]
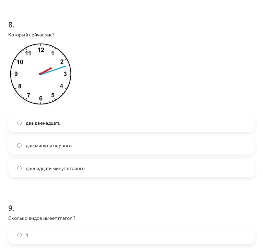
click at [87, 120] on label "два двенадцать" at bounding box center [132, 122] width 246 height 17
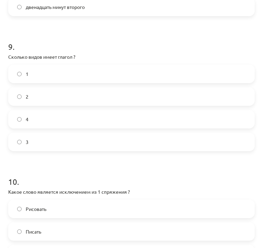
scroll to position [1326, 0]
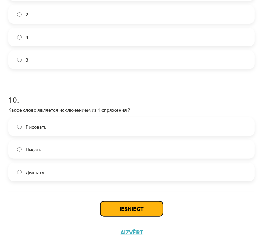
click at [113, 206] on button "Iesniegt" at bounding box center [132, 208] width 63 height 15
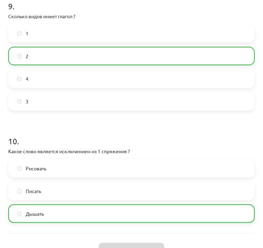
scroll to position [1347, 0]
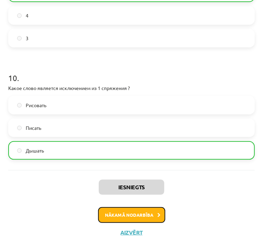
click at [162, 217] on button "Nākamā nodarbība" at bounding box center [131, 215] width 67 height 16
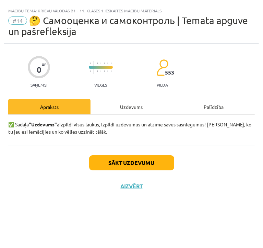
scroll to position [0, 0]
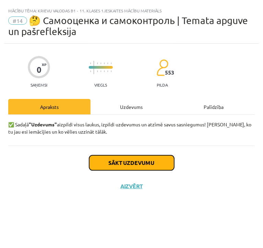
click button "Sākt uzdevumu"
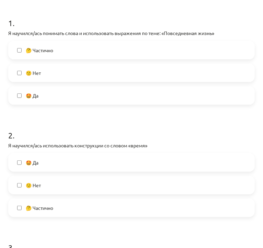
scroll to position [130, 0]
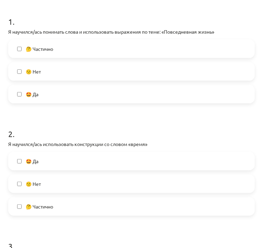
click label "🤩 Да"
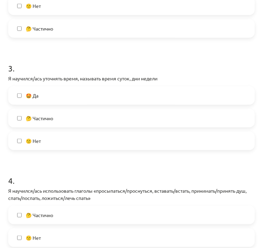
scroll to position [310, 0]
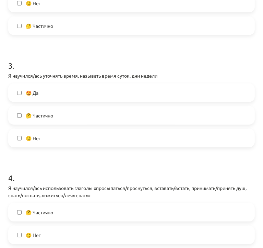
click label "🤩 Да"
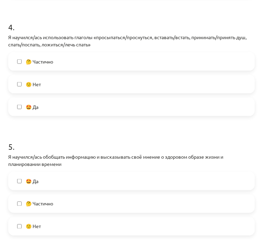
scroll to position [460, 0]
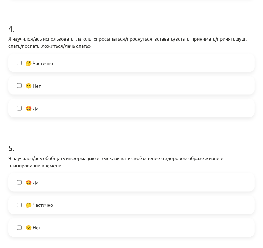
click label "🤩 Да"
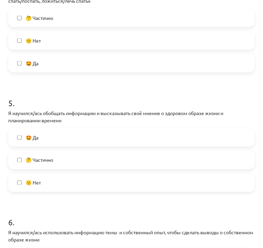
scroll to position [509, 0]
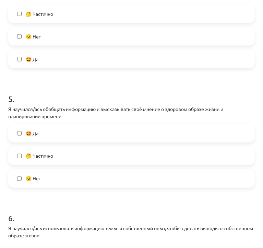
click label "🤩 Да"
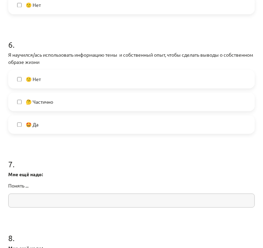
scroll to position [684, 0]
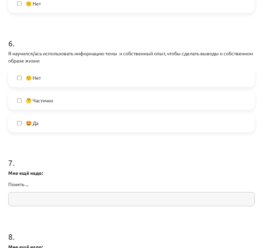
click label "🤩 Да"
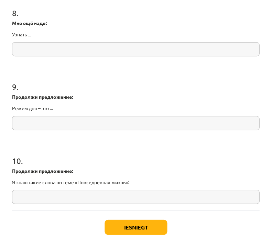
scroll to position [926, 0]
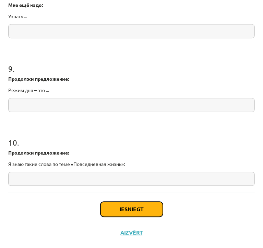
click button "Iesniegt"
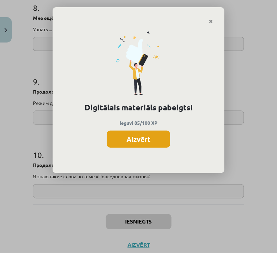
click button "Aizvērt"
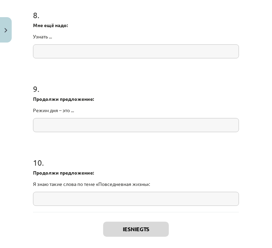
drag, startPoint x: 221, startPoint y: 30, endPoint x: 248, endPoint y: 69, distance: 47.9
click div "Mācību tēma: Krievu valodas b1 - 11. klases 1.ieskaites mācību materiāls #14 🤔 …"
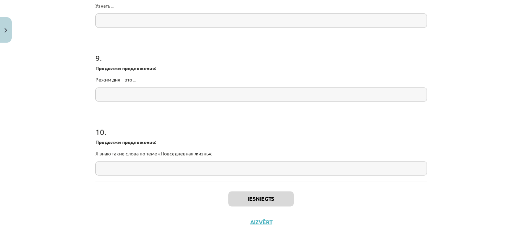
scroll to position [917, 0]
click button "Aizvērt"
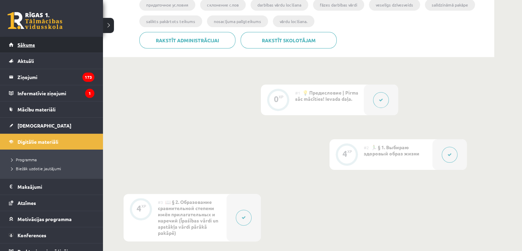
click span "Sākums"
